Goal: Information Seeking & Learning: Learn about a topic

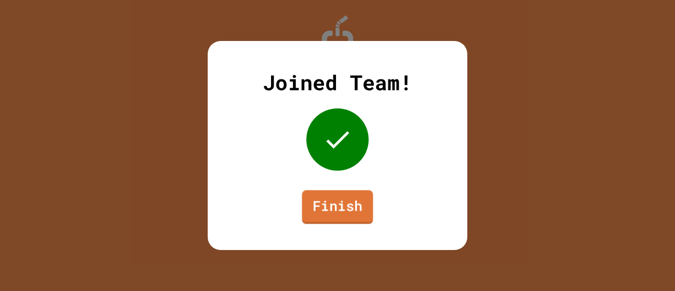
click at [337, 214] on link "Finish" at bounding box center [337, 208] width 71 height 34
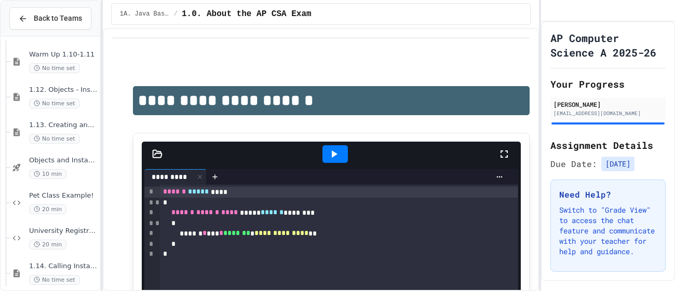
scroll to position [1133, 0]
click at [68, 83] on div "1.12. Objects - Instances of Classes No time set" at bounding box center [54, 97] width 89 height 35
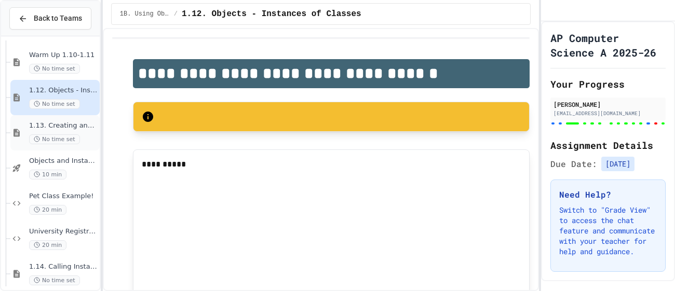
click at [86, 138] on div "No time set" at bounding box center [63, 140] width 69 height 10
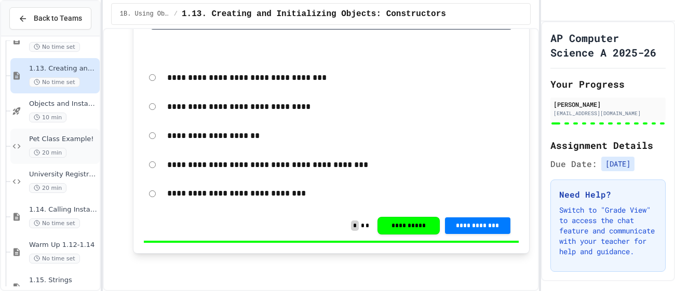
scroll to position [1205, 0]
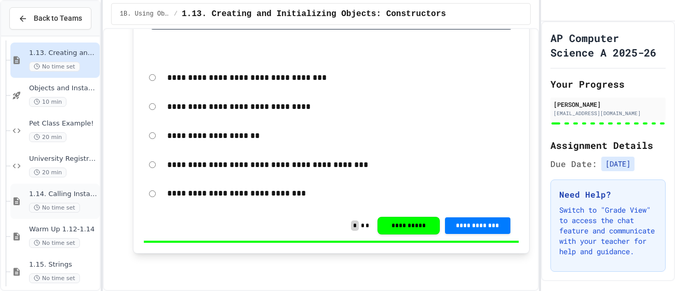
click at [79, 199] on div "1.14. Calling Instance Methods No time set" at bounding box center [63, 201] width 69 height 23
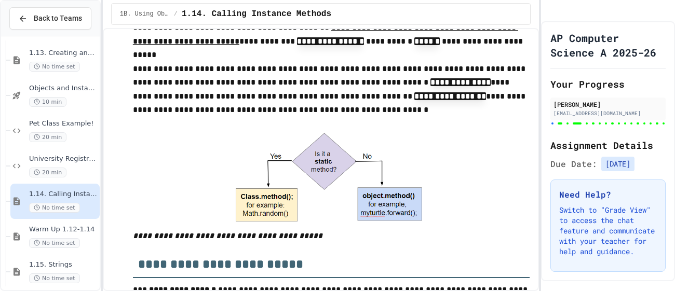
scroll to position [1044, 0]
